Goal: Task Accomplishment & Management: Use online tool/utility

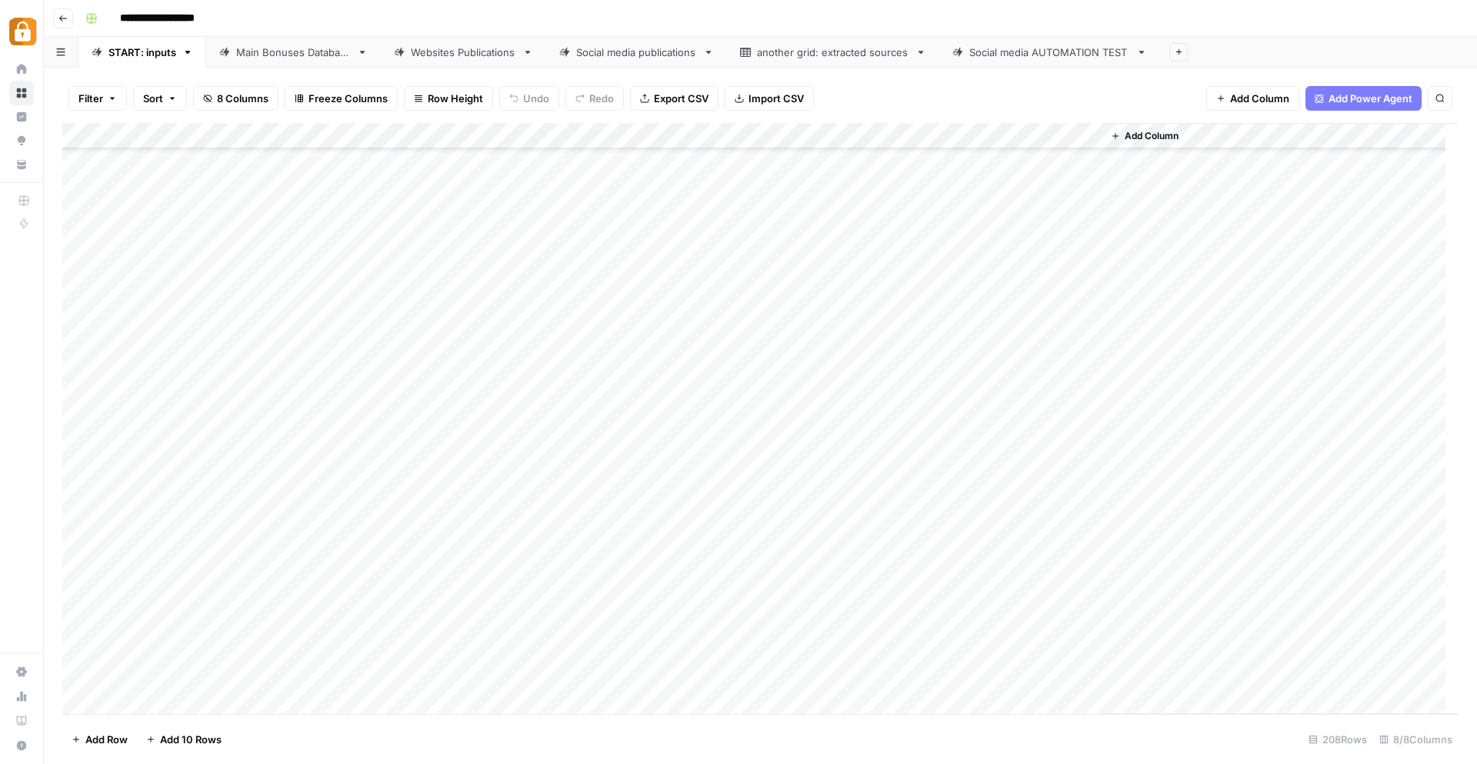
scroll to position [4897, 0]
click at [295, 595] on div "Add Column" at bounding box center [760, 419] width 1396 height 592
click at [301, 660] on button "Katerina" at bounding box center [304, 657] width 52 height 18
click at [405, 598] on div "Add Column" at bounding box center [760, 419] width 1396 height 592
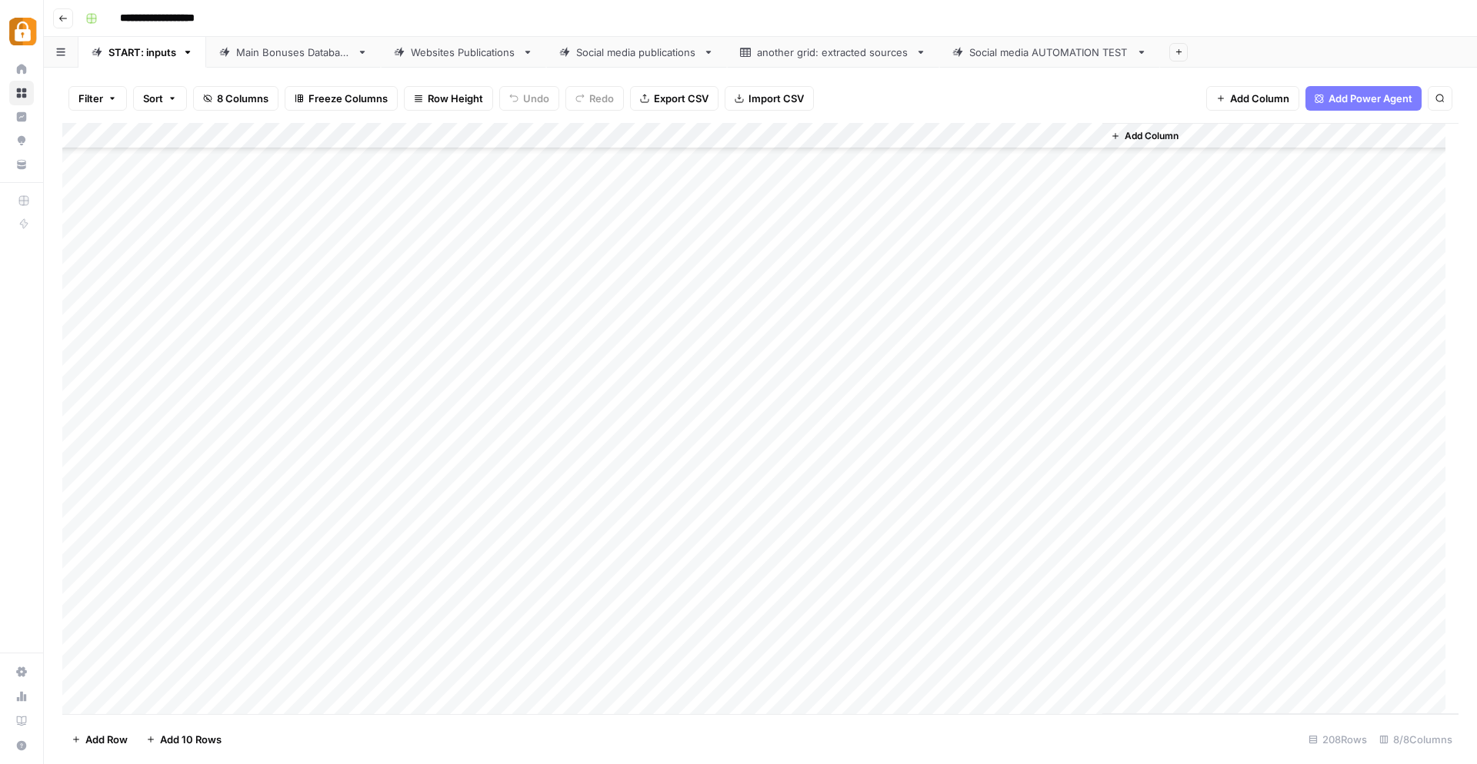
click at [641, 601] on div "Add Column" at bounding box center [760, 419] width 1396 height 592
click at [694, 662] on button "Telegram" at bounding box center [669, 657] width 57 height 18
click at [383, 586] on div "Add Column" at bounding box center [760, 419] width 1396 height 592
click at [390, 599] on div "Add Column" at bounding box center [760, 419] width 1396 height 592
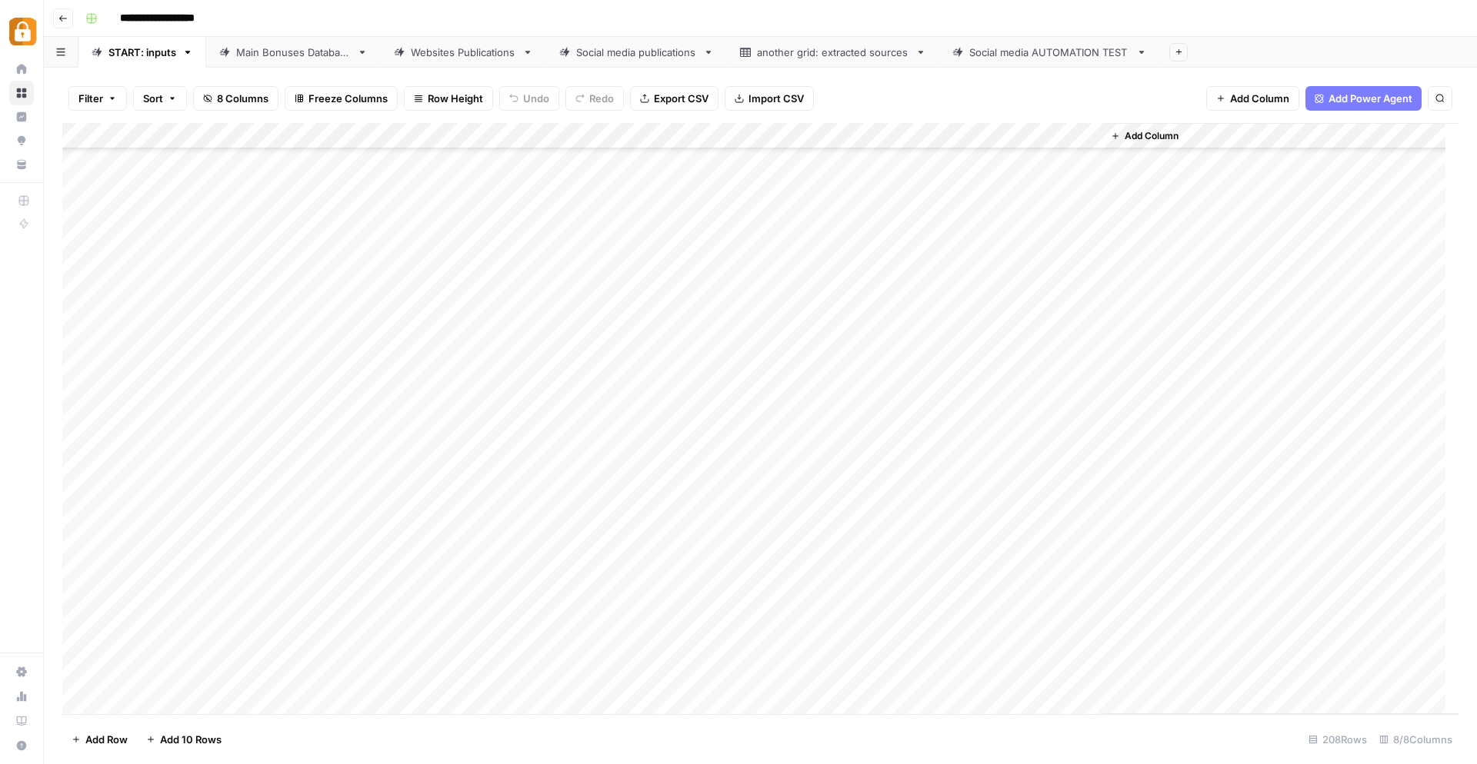
click at [374, 601] on div "Add Column" at bounding box center [760, 419] width 1396 height 592
click at [374, 601] on textarea at bounding box center [454, 599] width 246 height 22
type textarea "*"
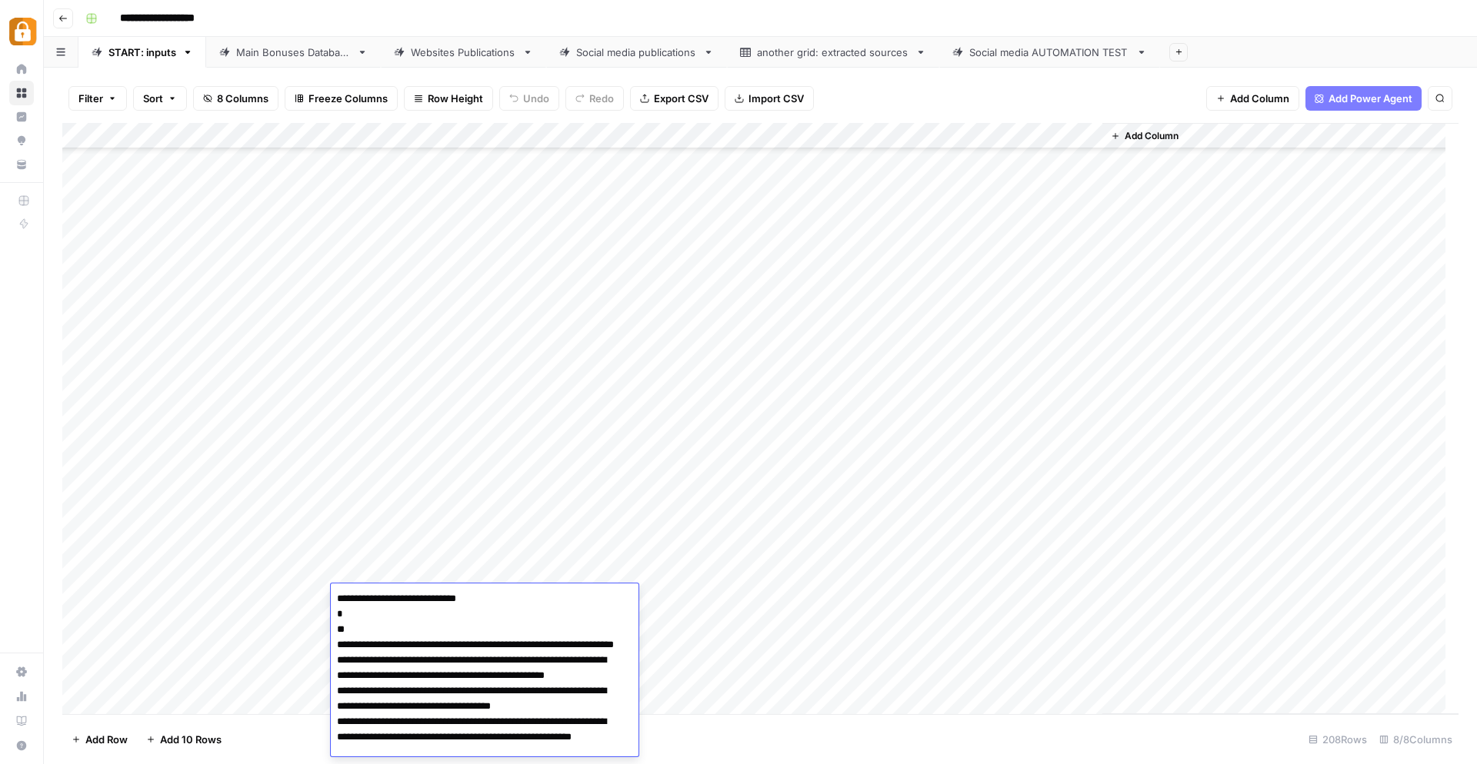
scroll to position [0, 0]
click at [448, 647] on textarea "**********" at bounding box center [478, 691] width 295 height 206
drag, startPoint x: 468, startPoint y: 677, endPoint x: 441, endPoint y: 672, distance: 27.3
click at [441, 672] on textarea "**********" at bounding box center [478, 691] width 295 height 206
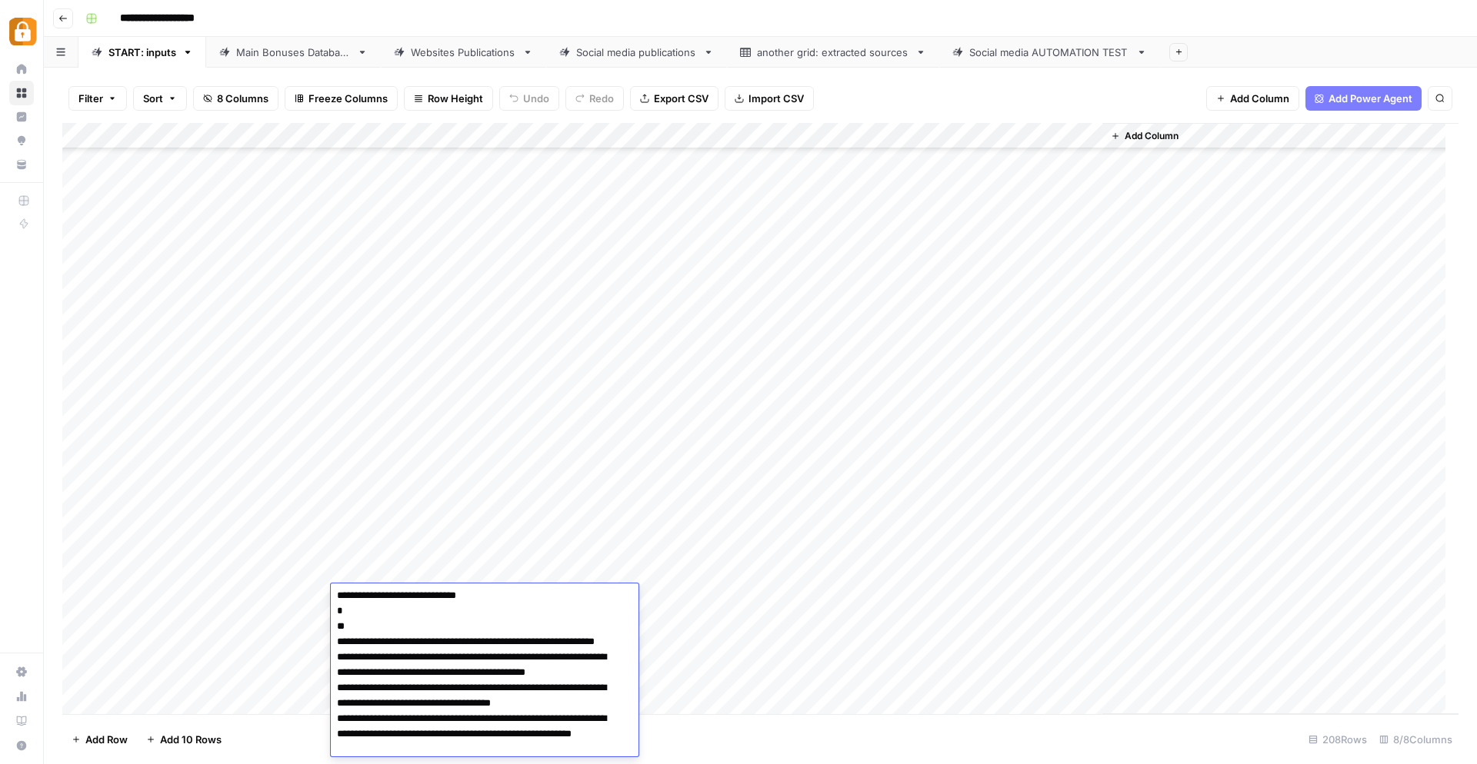
drag, startPoint x: 455, startPoint y: 718, endPoint x: 431, endPoint y: 721, distance: 24.0
click at [431, 721] on textarea "**********" at bounding box center [478, 688] width 295 height 206
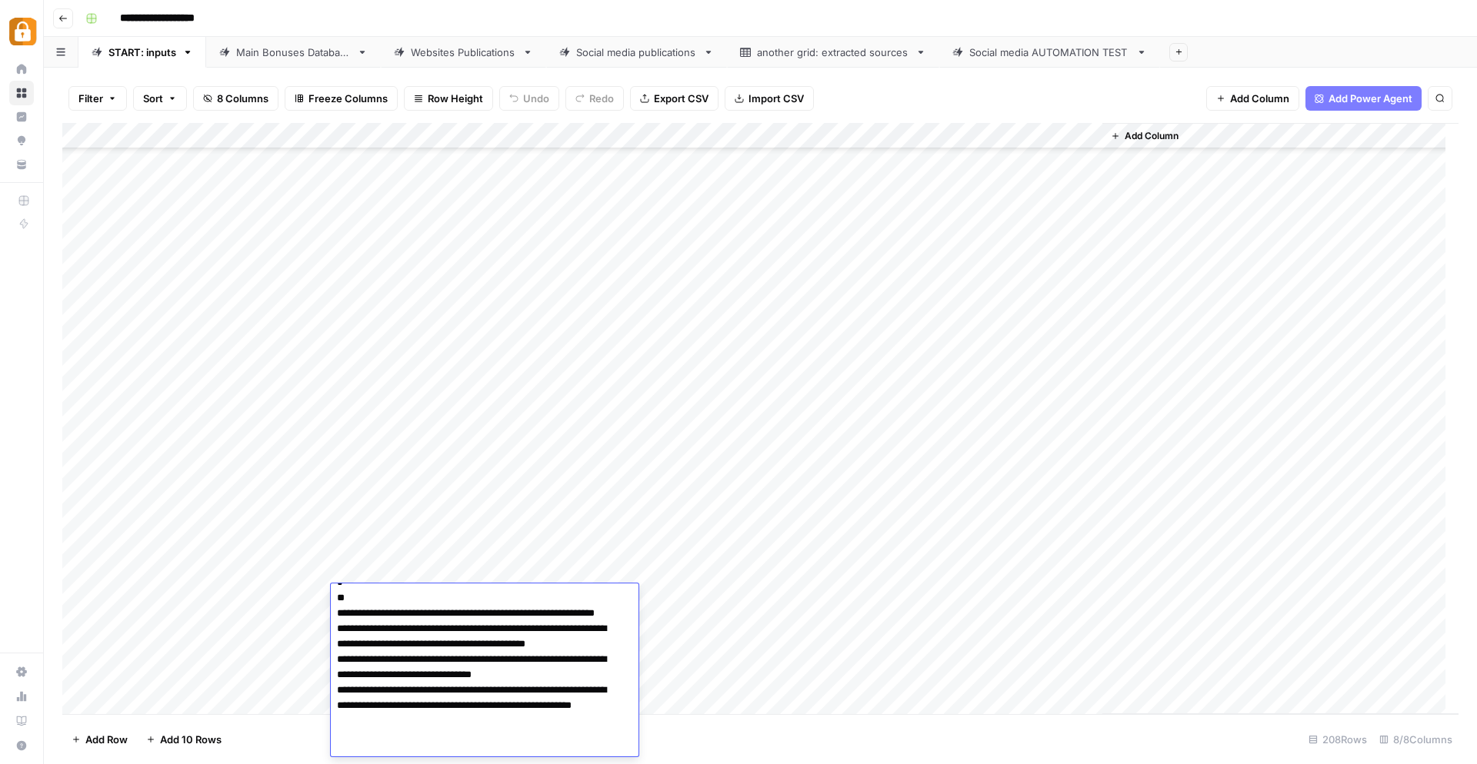
scroll to position [37, 0]
drag, startPoint x: 461, startPoint y: 717, endPoint x: 437, endPoint y: 719, distance: 24.0
click at [437, 719] on textarea "**********" at bounding box center [478, 654] width 295 height 206
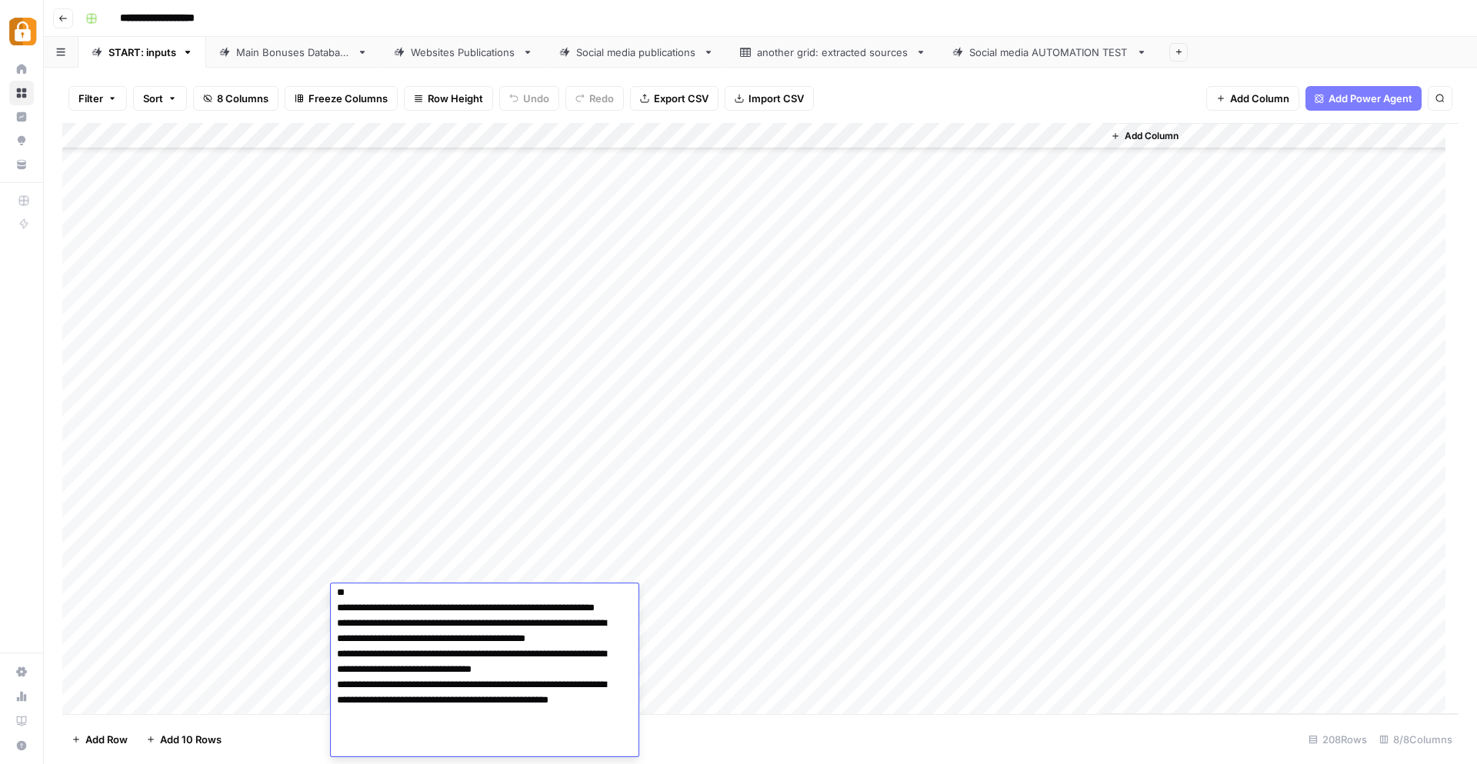
type textarea "**********"
click at [961, 685] on div "Add Column" at bounding box center [760, 419] width 1396 height 592
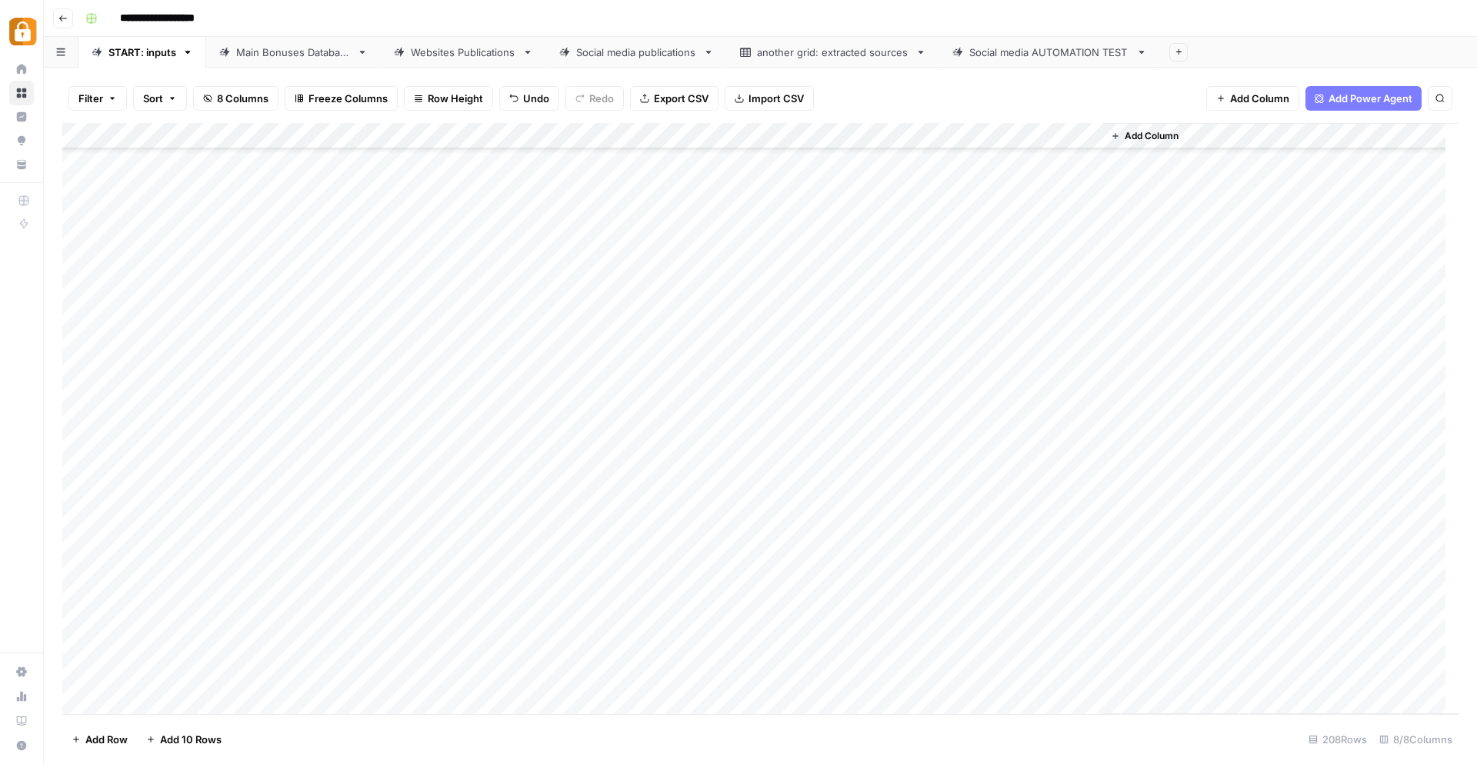
click at [723, 617] on div "Add Column" at bounding box center [760, 419] width 1396 height 592
click at [1026, 598] on div "Add Column" at bounding box center [760, 419] width 1396 height 592
click at [861, 598] on div "Add Column" at bounding box center [760, 419] width 1396 height 592
type textarea "******"
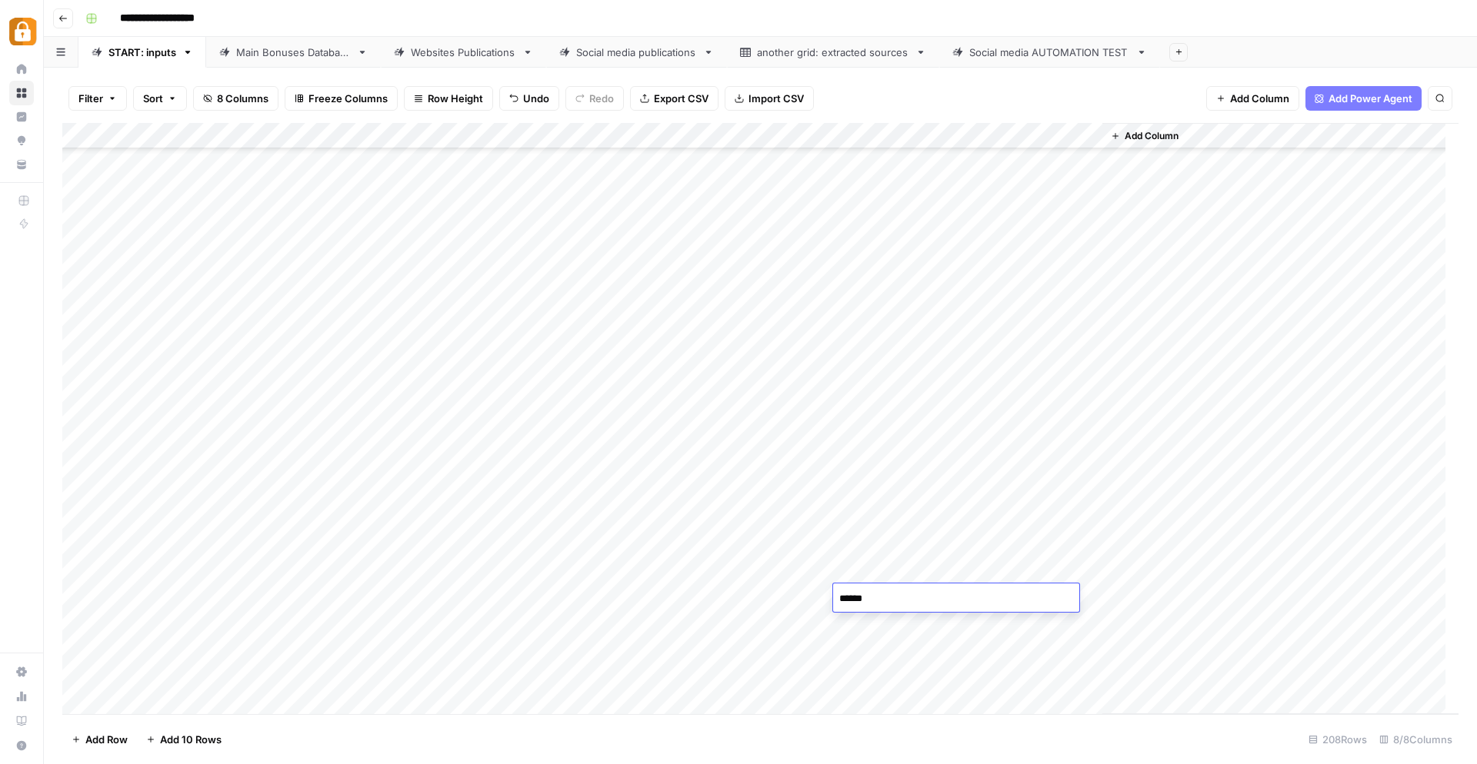
click at [887, 521] on div "Add Column" at bounding box center [760, 419] width 1396 height 592
click at [1092, 597] on div "Add Column" at bounding box center [760, 419] width 1396 height 592
click at [1085, 601] on div "Add Column" at bounding box center [760, 419] width 1396 height 592
click at [277, 62] on link "Main Bonuses Database" at bounding box center [293, 52] width 175 height 31
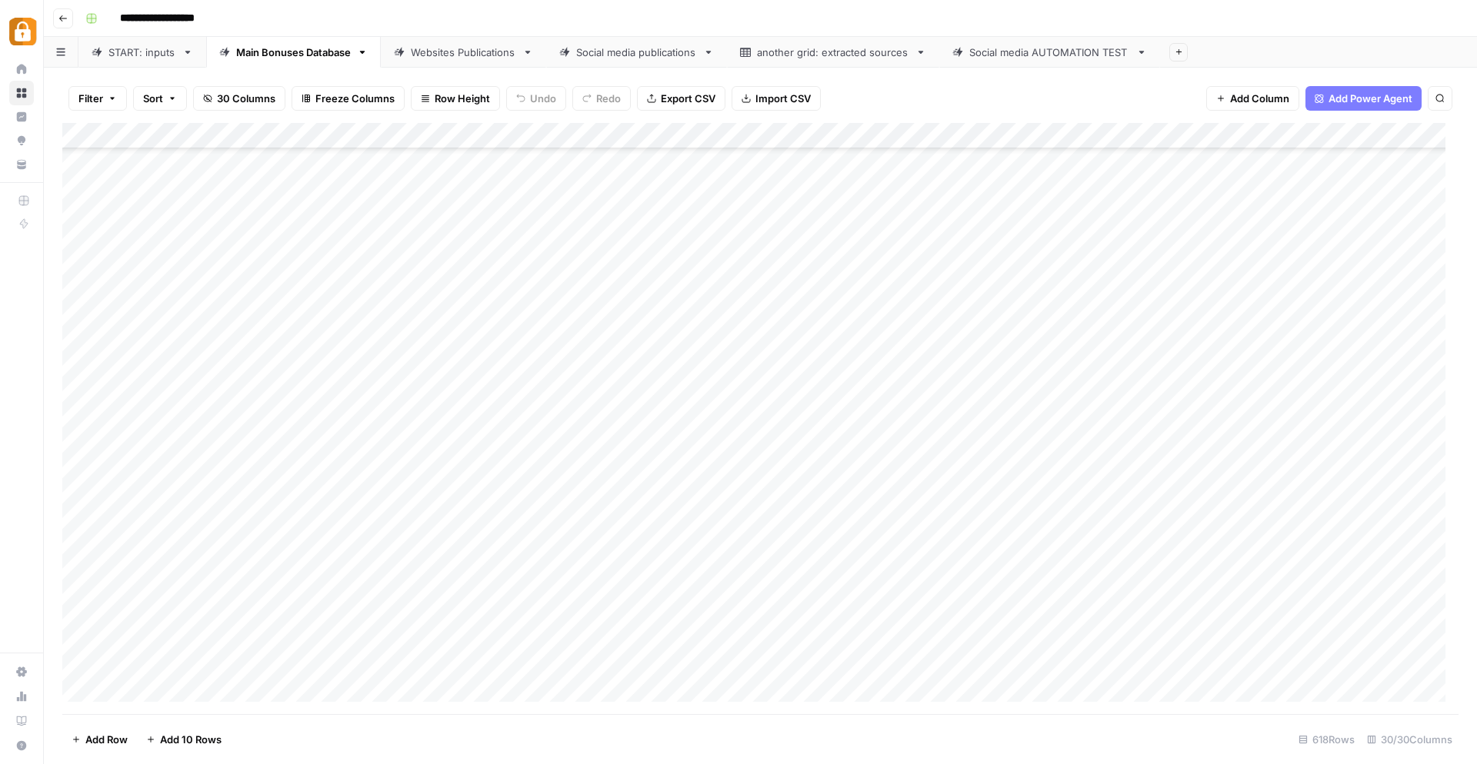
click at [656, 611] on div "Add Column" at bounding box center [760, 419] width 1396 height 592
click at [661, 668] on div "Add Column" at bounding box center [760, 419] width 1396 height 592
click at [984, 665] on div "Add Column" at bounding box center [760, 419] width 1396 height 592
click at [428, 70] on div "Filter Sort 30 Columns Freeze Columns Row Height Undo Redo Export CSV Import CS…" at bounding box center [760, 416] width 1433 height 697
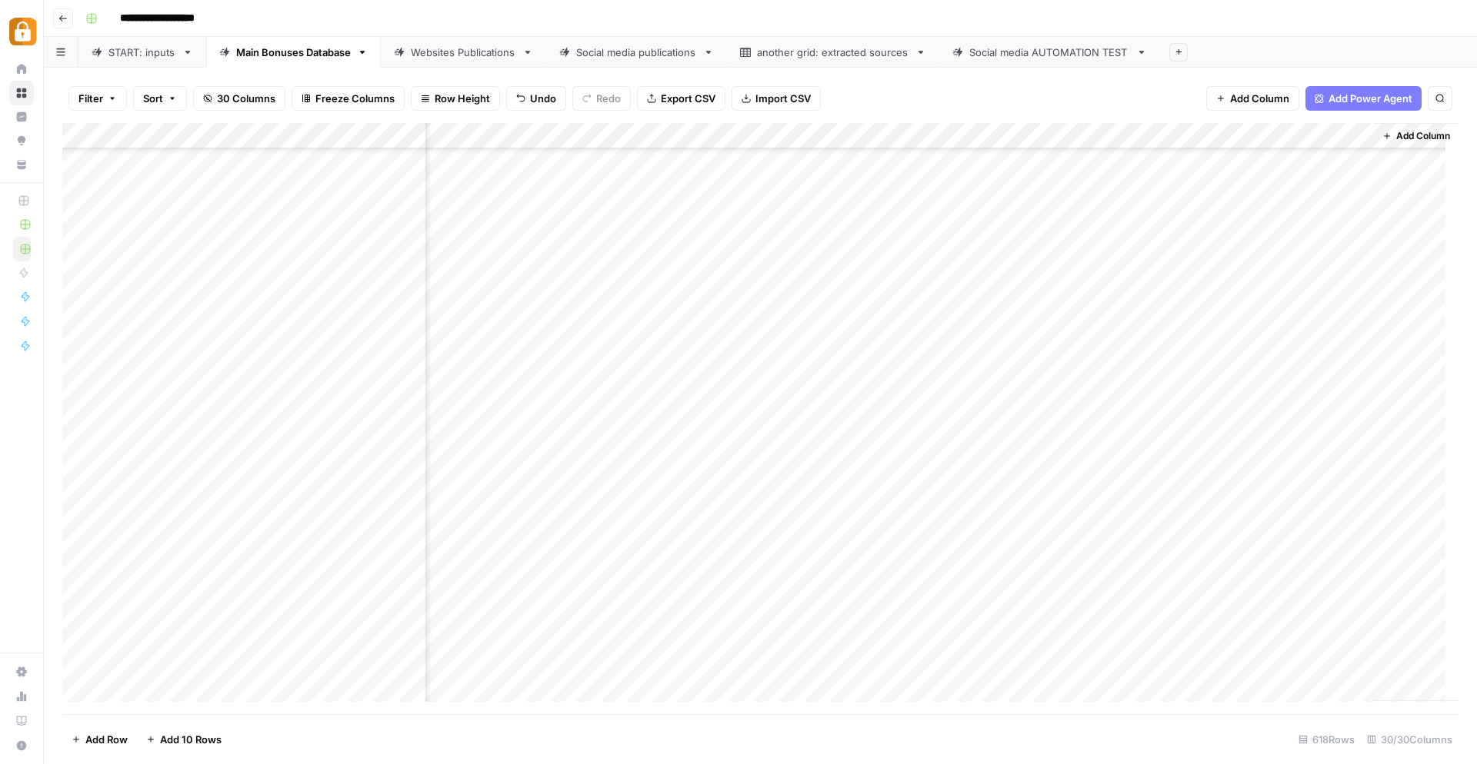
click at [434, 62] on link "Websites Publications" at bounding box center [463, 52] width 165 height 31
click at [974, 660] on div "Add Column" at bounding box center [760, 419] width 1396 height 592
type textarea "******"
click at [1238, 663] on div "Add Column" at bounding box center [760, 419] width 1396 height 592
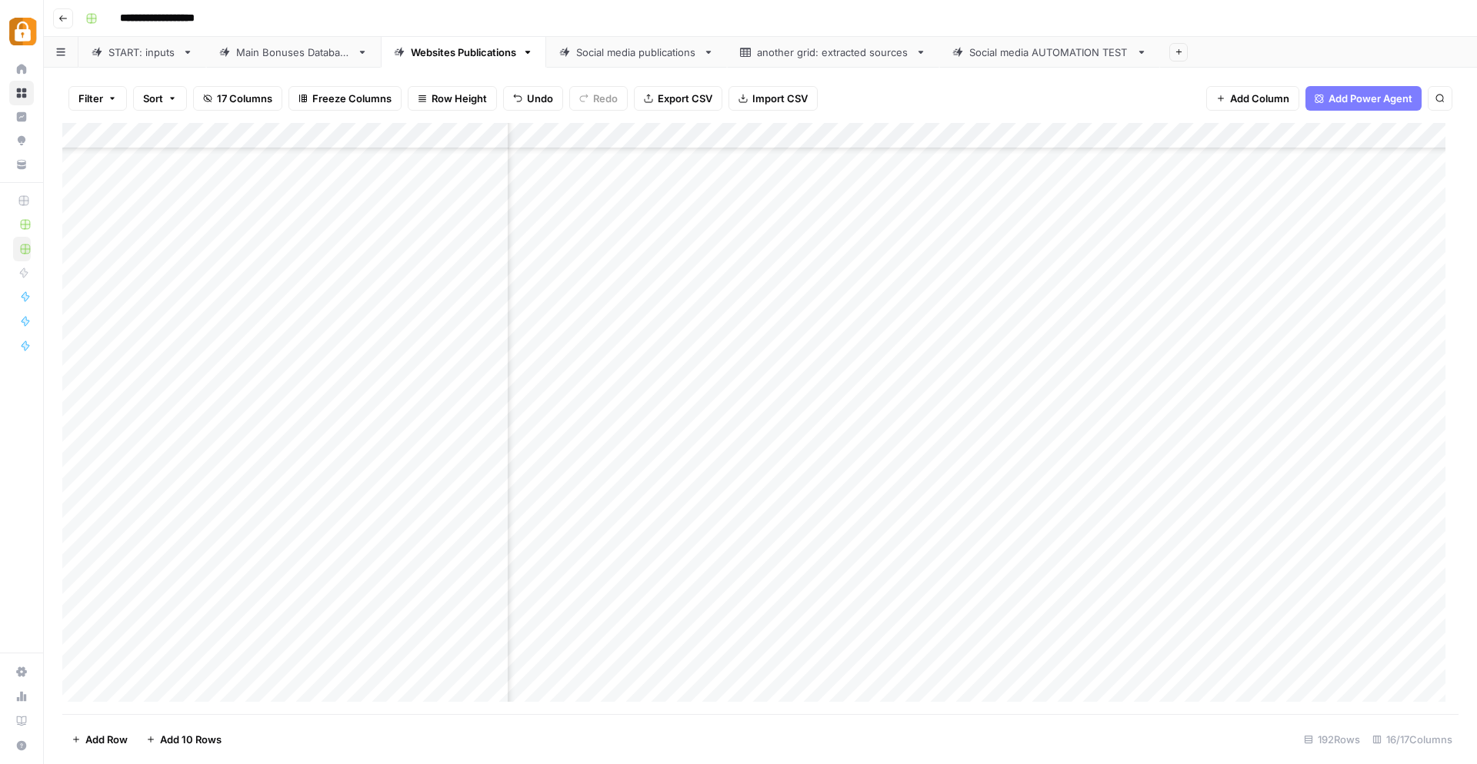
scroll to position [4492, 970]
click at [1015, 665] on div "Add Column" at bounding box center [760, 419] width 1396 height 592
